Goal: Task Accomplishment & Management: Complete application form

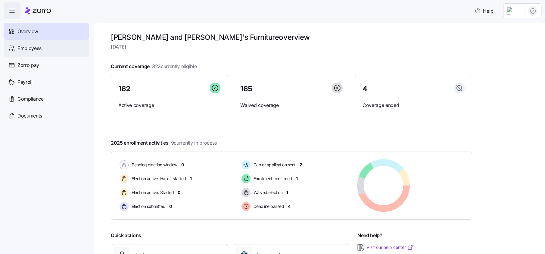
click at [27, 52] on div "Employees" at bounding box center [47, 48] width 86 height 17
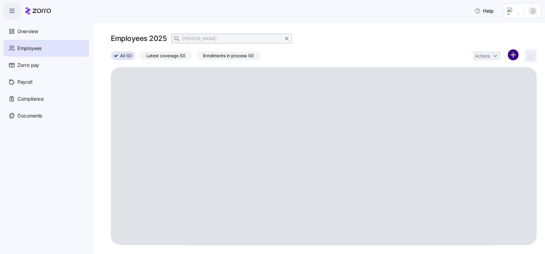
click at [515, 55] on html "Help Overview Employees Zorro pay Payroll Compliance Documents Employees 2025 […" at bounding box center [272, 125] width 545 height 250
click at [488, 80] on span "Add a new employee" at bounding box center [494, 81] width 40 height 6
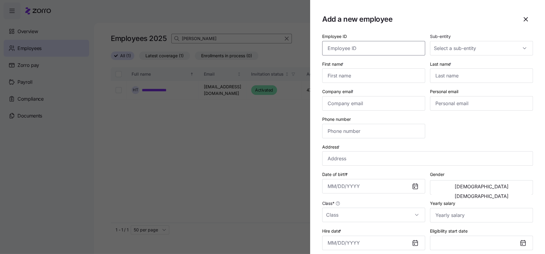
click at [351, 42] on input "Employee ID" at bounding box center [373, 48] width 103 height 14
type input "0208"
type input "[PERSON_NAME]"
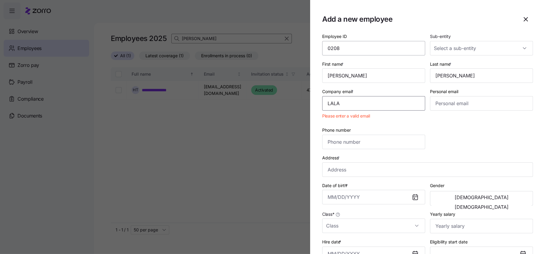
type input "[EMAIL_ADDRESS][DOMAIN_NAME]"
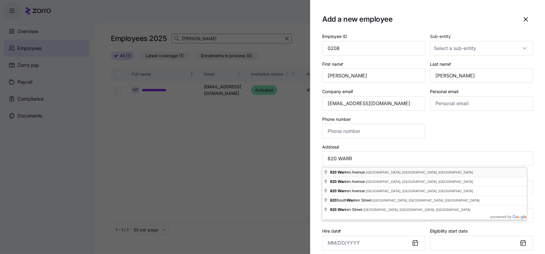
type input "[STREET_ADDRESS][PERSON_NAME]"
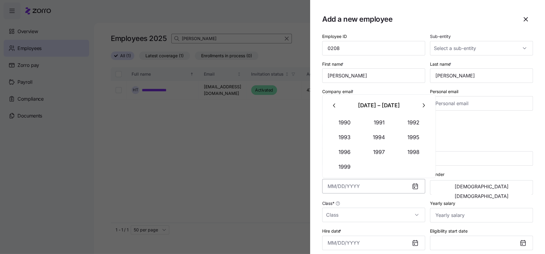
click at [330, 188] on input "Date of birth *" at bounding box center [373, 186] width 103 height 14
type input "[DATE]"
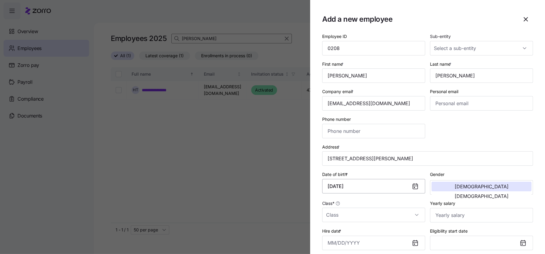
scroll to position [15, 0]
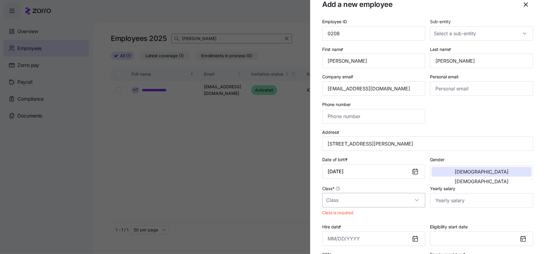
click at [411, 202] on input "Class *" at bounding box center [373, 200] width 103 height 14
click at [336, 145] on span "MA" at bounding box center [333, 146] width 7 height 7
type input "MA"
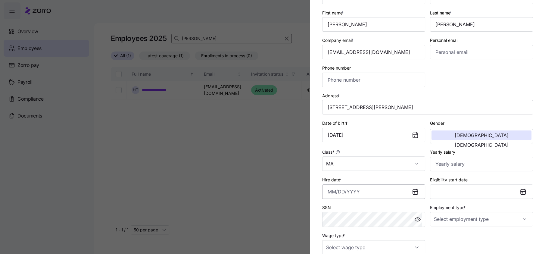
scroll to position [52, 0]
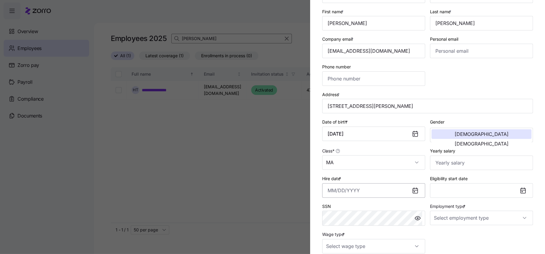
click at [329, 192] on input "Hire date *" at bounding box center [373, 190] width 103 height 14
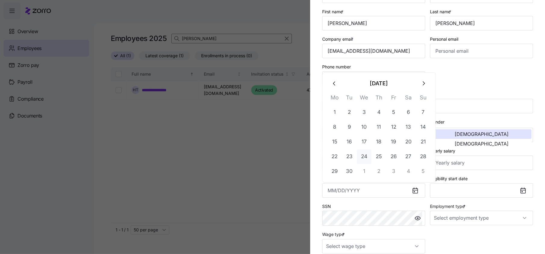
click at [369, 158] on button "24" at bounding box center [364, 156] width 14 height 14
type input "[DATE]"
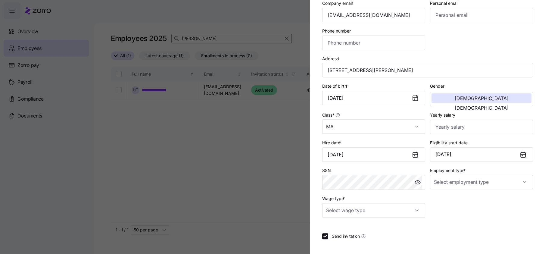
scroll to position [90, 0]
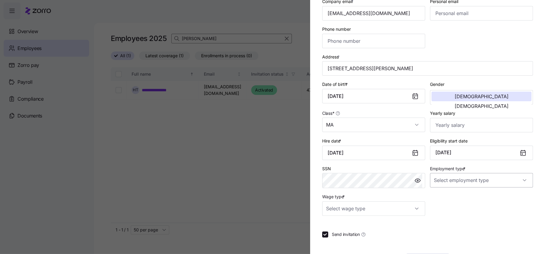
click at [457, 187] on input "Employment type *" at bounding box center [481, 180] width 103 height 14
drag, startPoint x: 450, startPoint y: 200, endPoint x: 428, endPoint y: 207, distance: 22.3
click at [447, 202] on span "Full Time" at bounding box center [443, 200] width 17 height 7
type input "Full Time"
click at [415, 209] on input "Wage type *" at bounding box center [373, 208] width 103 height 14
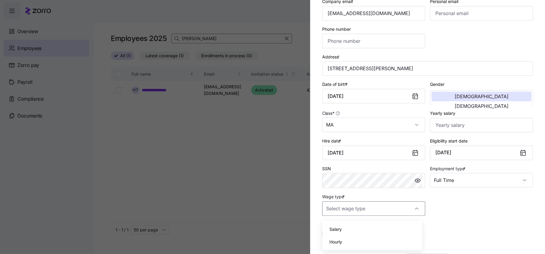
drag, startPoint x: 337, startPoint y: 240, endPoint x: 363, endPoint y: 238, distance: 26.4
click at [337, 240] on span "Hourly" at bounding box center [336, 242] width 13 height 7
type input "Hourly"
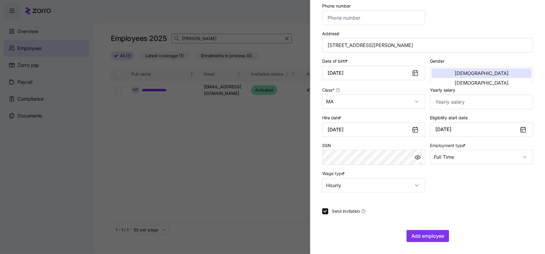
scroll to position [116, 0]
click at [429, 234] on span "Add employee" at bounding box center [428, 235] width 33 height 7
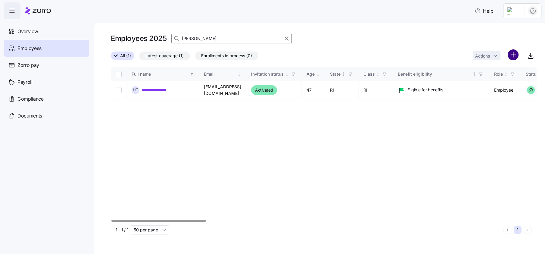
click at [514, 53] on html "**********" at bounding box center [272, 125] width 545 height 250
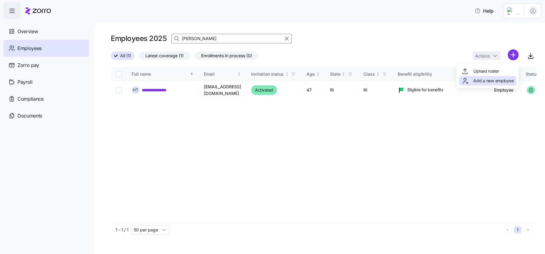
click at [492, 80] on span "Add a new employee" at bounding box center [494, 81] width 40 height 6
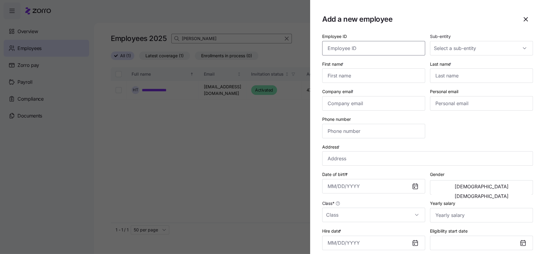
click at [356, 47] on input "Employee ID" at bounding box center [373, 48] width 103 height 14
type input "1148"
type input "[PERSON_NAME]"
type input "M"
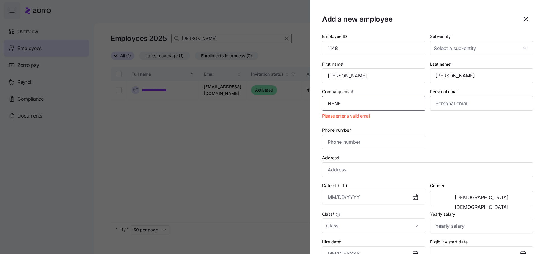
type input "[EMAIL_ADDRESS][DOMAIN_NAME]"
click at [346, 142] on input "Phone number" at bounding box center [373, 142] width 103 height 14
drag, startPoint x: 434, startPoint y: 105, endPoint x: 495, endPoint y: 103, distance: 61.2
click at [495, 103] on input "[EMAIL_ADDRESS][DOMAIN_NAME]" at bounding box center [481, 103] width 103 height 14
type input "n"
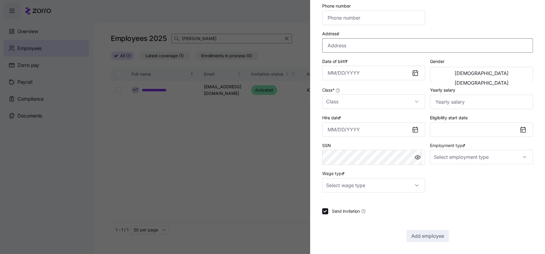
scroll to position [0, 0]
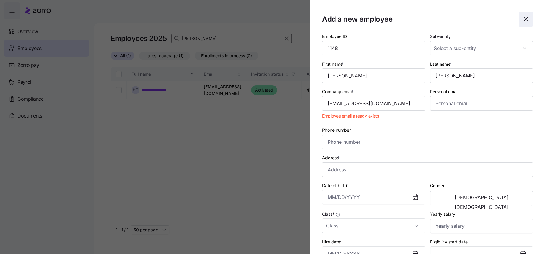
click at [524, 20] on icon "button" at bounding box center [526, 19] width 4 height 4
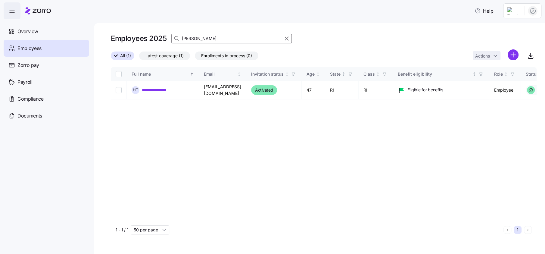
click at [196, 38] on input "[PERSON_NAME]" at bounding box center [231, 39] width 121 height 10
click at [125, 55] on span "All (1)" at bounding box center [125, 56] width 11 height 8
click at [111, 58] on input "All (1)" at bounding box center [111, 58] width 0 height 0
click at [217, 37] on input "[PERSON_NAME]" at bounding box center [231, 39] width 121 height 10
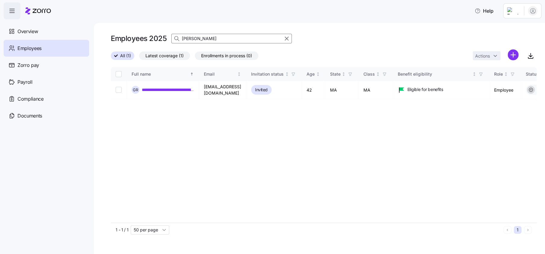
click at [217, 37] on input "[PERSON_NAME]" at bounding box center [231, 39] width 121 height 10
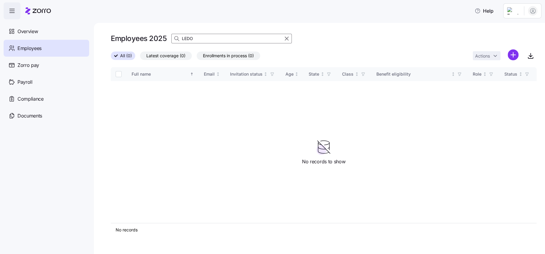
type input "LEDO"
drag, startPoint x: 99, startPoint y: 55, endPoint x: 134, endPoint y: 56, distance: 35.6
click at [105, 54] on div "Employees 2025 LEDO All (0) Latest coverage (0) Enrollments in process (0) Acti…" at bounding box center [319, 138] width 451 height 231
click at [126, 56] on span "All (0)" at bounding box center [126, 56] width 12 height 8
click at [111, 58] on input "All (0)" at bounding box center [111, 58] width 0 height 0
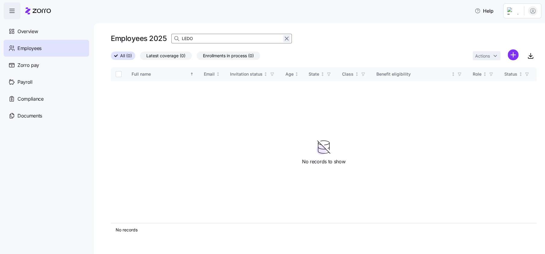
click at [284, 39] on icon "button" at bounding box center [287, 38] width 7 height 7
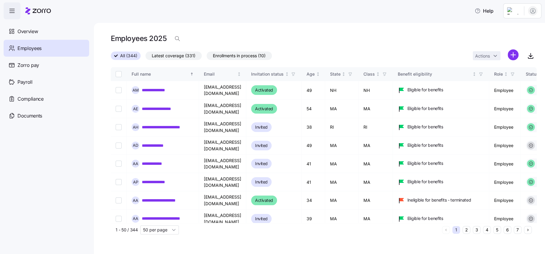
click at [131, 55] on span "All (344)" at bounding box center [128, 56] width 17 height 8
click at [111, 58] on input "All (344)" at bounding box center [111, 58] width 0 height 0
click at [178, 39] on icon "button" at bounding box center [179, 40] width 2 height 2
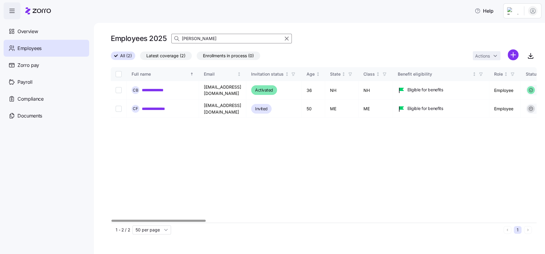
click at [201, 39] on input "[PERSON_NAME]" at bounding box center [231, 39] width 121 height 10
type input "N"
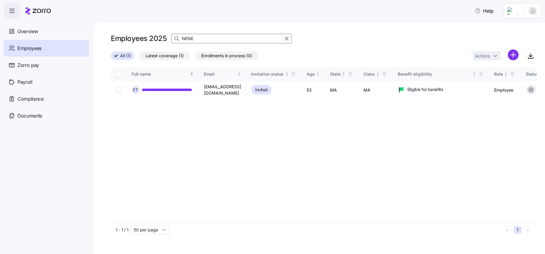
type input "NENE"
click at [515, 9] on html "**********" at bounding box center [272, 125] width 545 height 250
click at [513, 61] on div "Log out" at bounding box center [509, 61] width 24 height 7
